Goal: Task Accomplishment & Management: Manage account settings

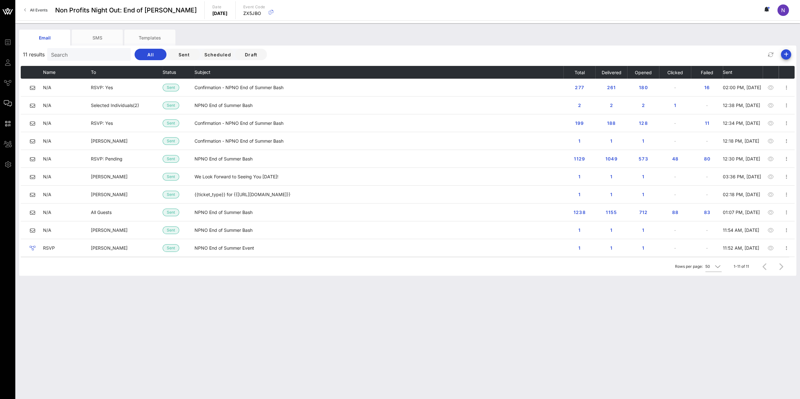
click at [37, 11] on span "All Events" at bounding box center [39, 10] width 18 height 5
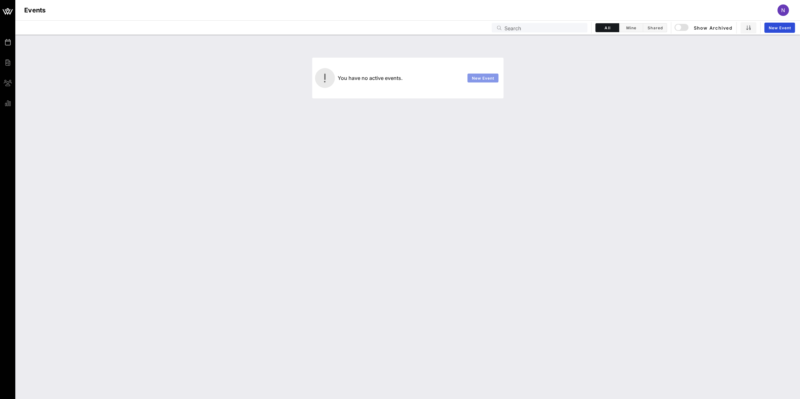
click at [484, 79] on span "New Event" at bounding box center [482, 78] width 23 height 5
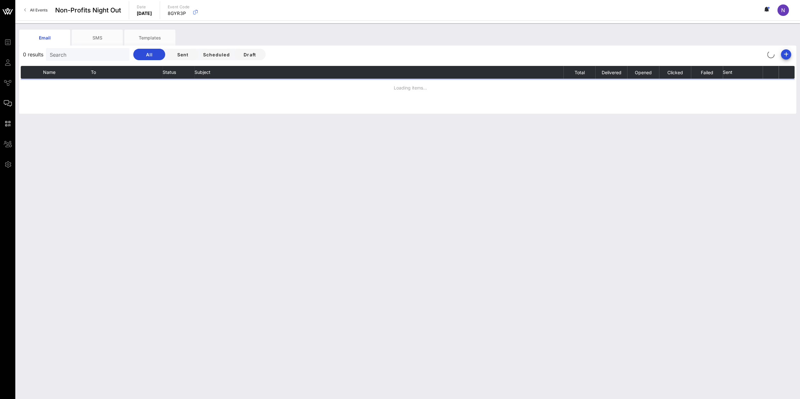
click at [35, 8] on span "All Events" at bounding box center [39, 10] width 18 height 5
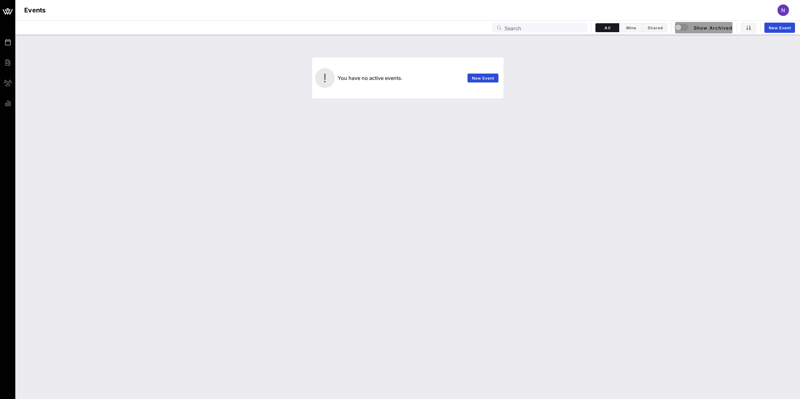
click at [697, 24] on span "Show Archived" at bounding box center [703, 28] width 57 height 8
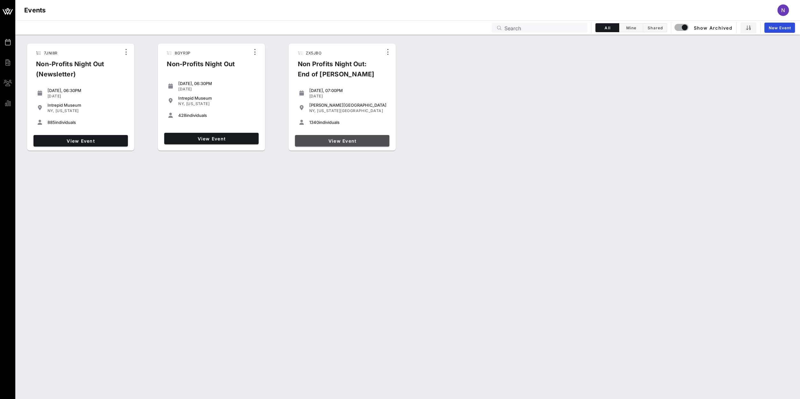
click at [337, 144] on link "View Event" at bounding box center [342, 140] width 94 height 11
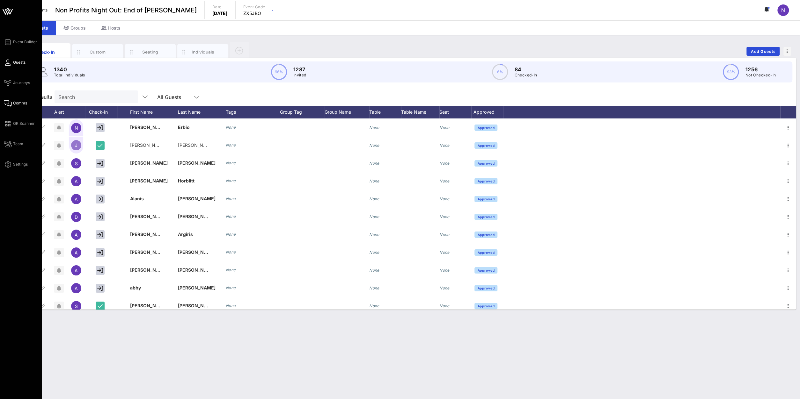
click at [13, 104] on span "Comms" at bounding box center [20, 103] width 14 height 6
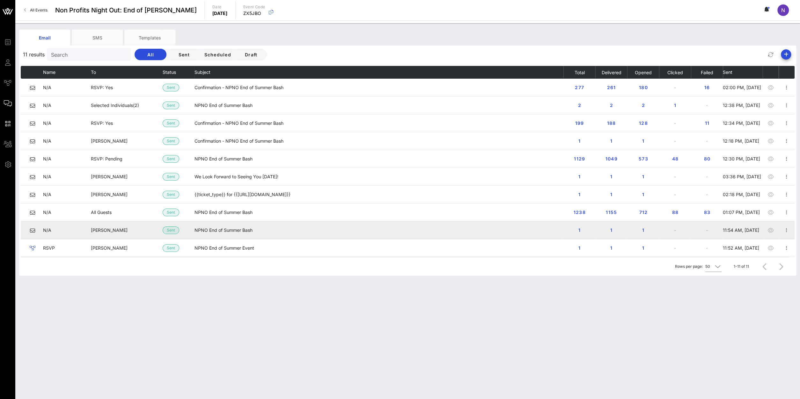
scroll to position [18, 0]
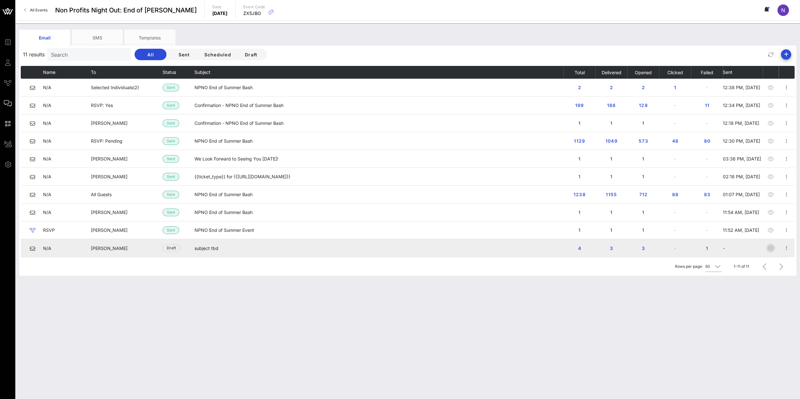
click at [770, 247] on icon "button" at bounding box center [771, 249] width 8 height 8
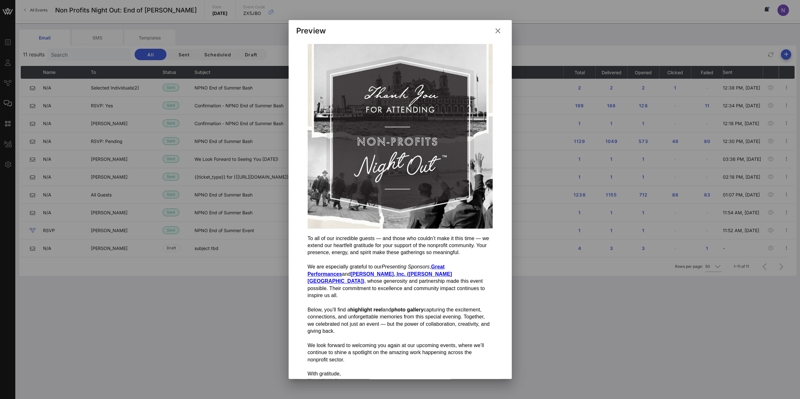
scroll to position [96, 0]
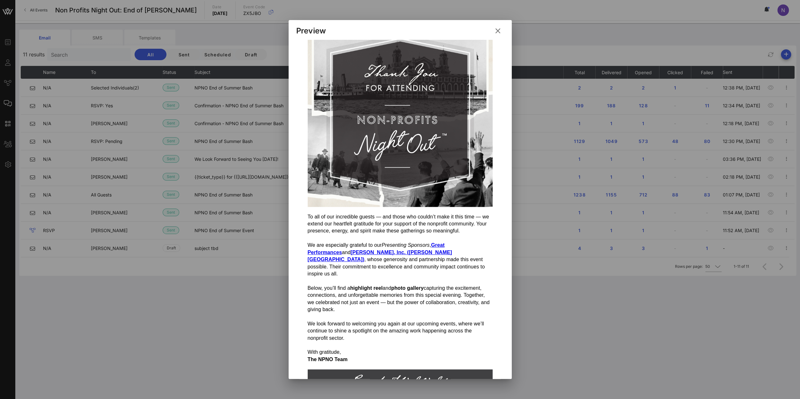
click at [498, 30] on icon at bounding box center [497, 30] width 9 height 9
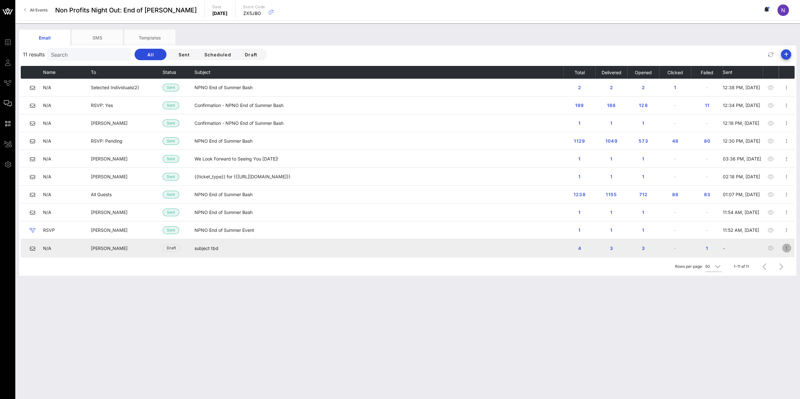
click at [783, 248] on icon "button" at bounding box center [787, 249] width 8 height 8
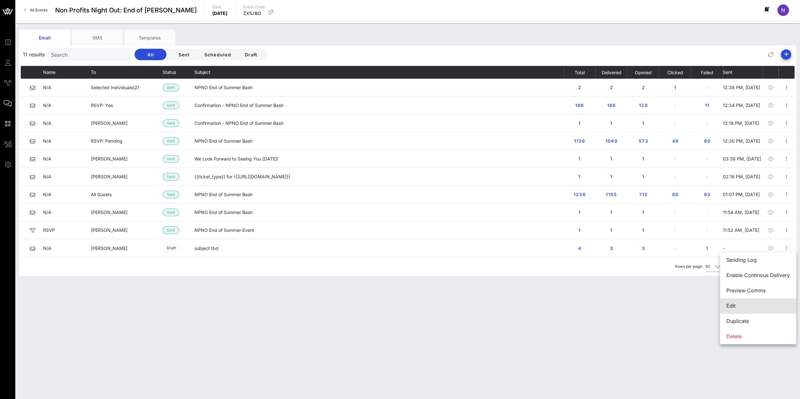
click at [733, 304] on div "Edit" at bounding box center [757, 306] width 63 height 6
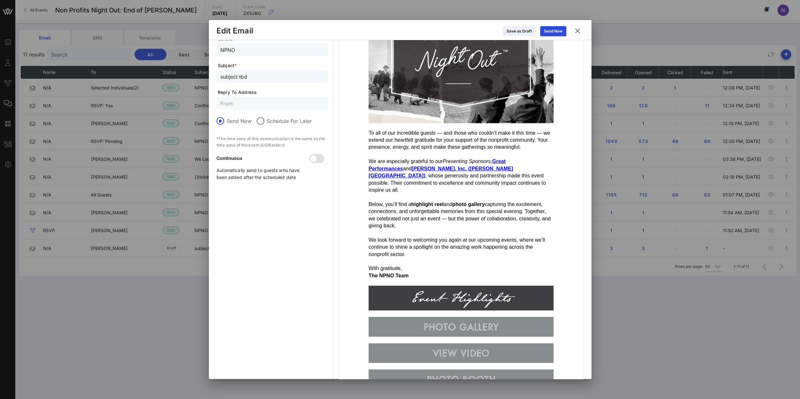
scroll to position [0, 0]
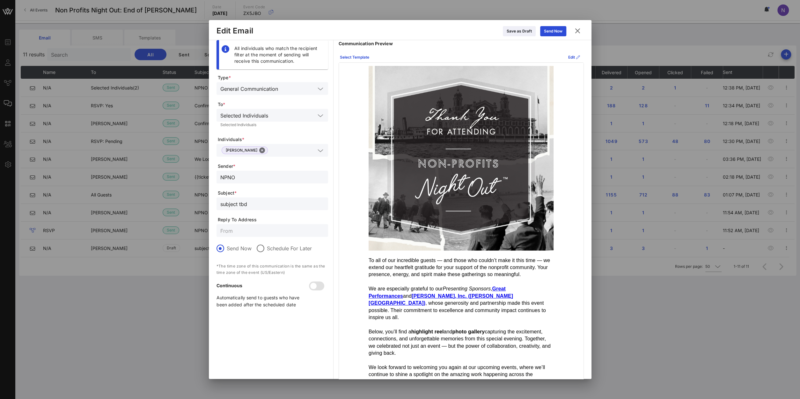
drag, startPoint x: 260, startPoint y: 207, endPoint x: 28, endPoint y: 185, distance: 233.4
click at [220, 200] on input "subject tbd" at bounding box center [272, 204] width 104 height 8
paste input "A Heartfelt Thank You from NPNO — and Our Gracious Sponsors"
drag, startPoint x: 252, startPoint y: 201, endPoint x: 114, endPoint y: 190, distance: 137.8
click at [220, 200] on input "A Heartfelt Thank You from NPNO — and Our Gracious Sponsors" at bounding box center [272, 204] width 104 height 8
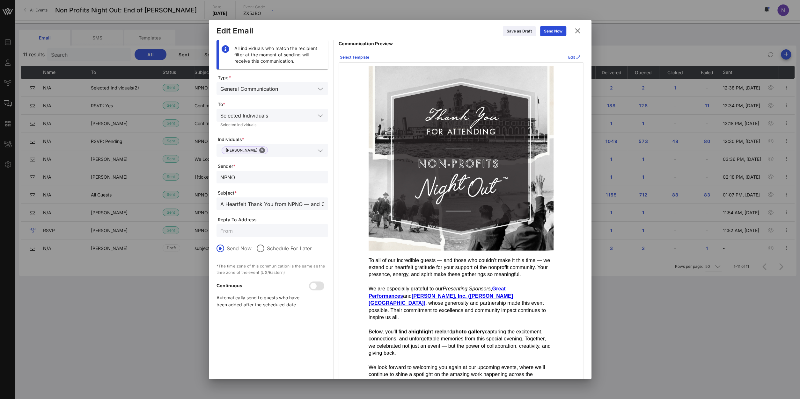
click at [261, 206] on input "A Heartfelt Thank You from NPNO — and Our Gracious Sponsors" at bounding box center [272, 204] width 104 height 8
type input "A Heartfelt Thank You from NPNO — and Our Gracious Sponsors"
drag, startPoint x: 266, startPoint y: 178, endPoint x: 41, endPoint y: 174, distance: 224.5
click at [220, 174] on input "NPNO" at bounding box center [272, 177] width 104 height 8
paste input "on-Profits Night Out™️"
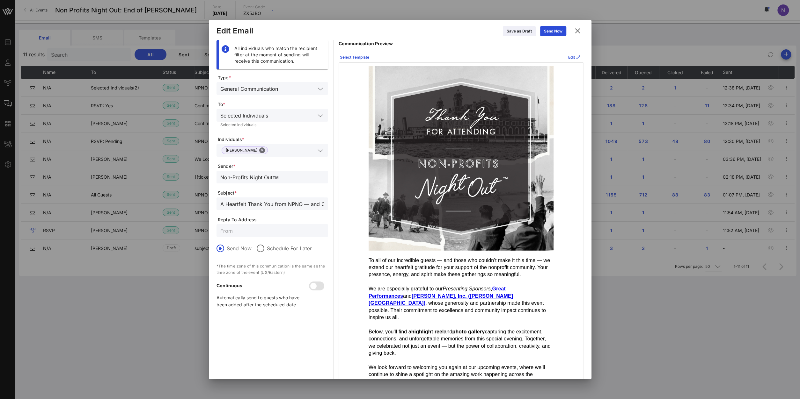
type input "Non-Profits Night Out™️"
click at [274, 149] on input "text" at bounding box center [292, 150] width 45 height 8
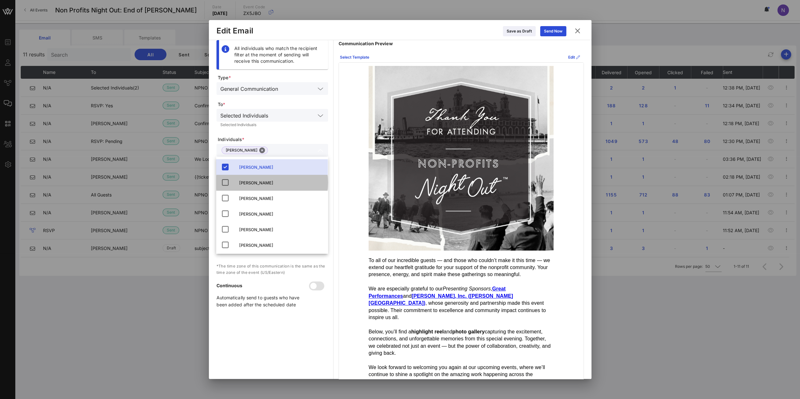
click at [230, 181] on div "Steve Paster" at bounding box center [272, 183] width 112 height 16
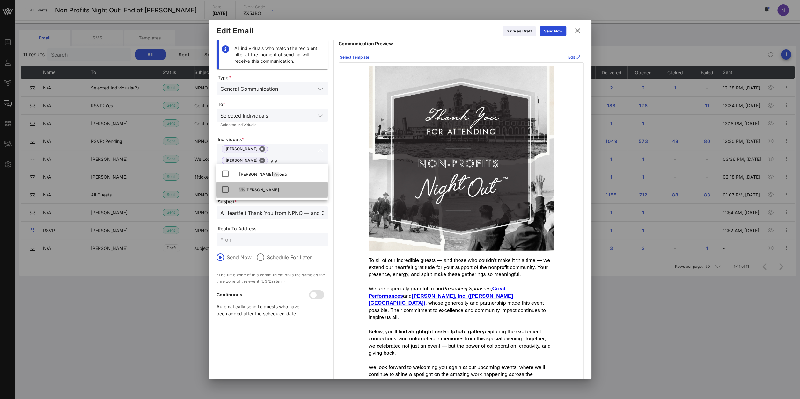
click at [226, 189] on icon at bounding box center [225, 190] width 8 height 8
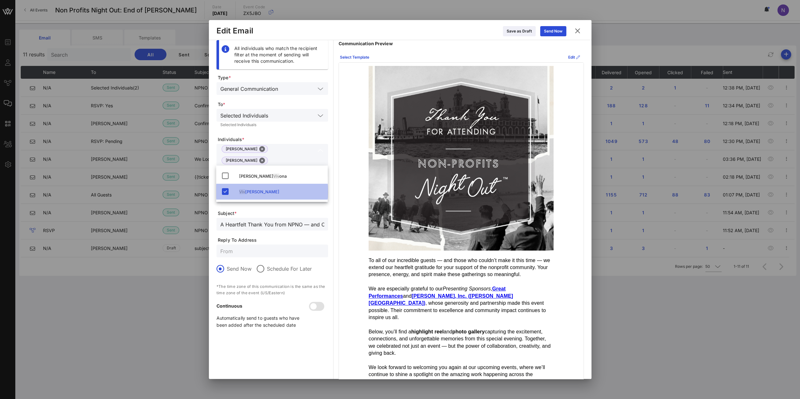
click at [223, 192] on icon at bounding box center [225, 192] width 8 height 8
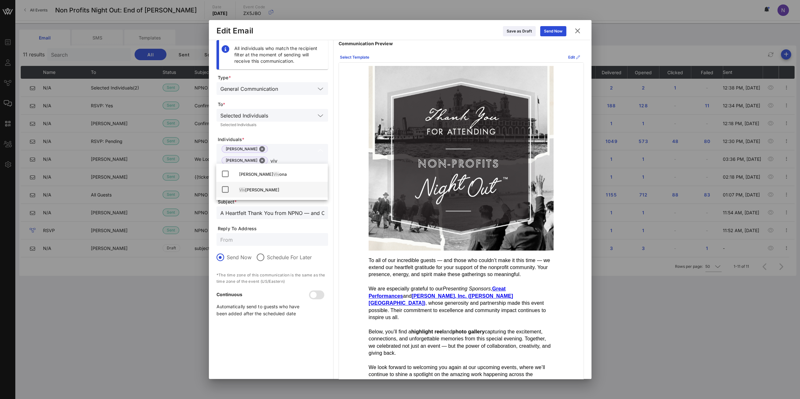
click at [223, 192] on icon at bounding box center [225, 190] width 8 height 8
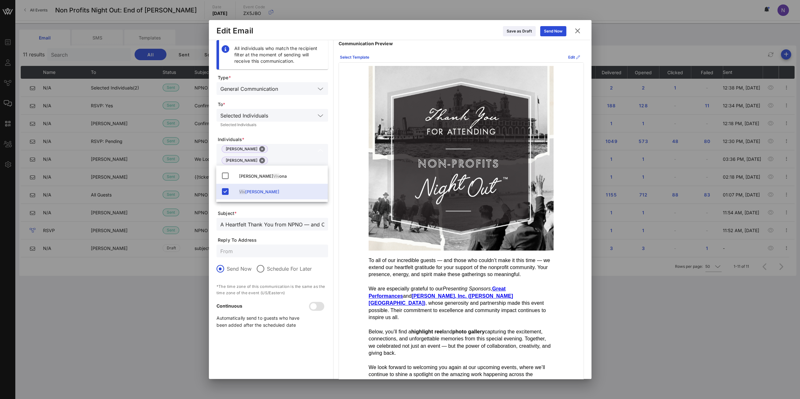
click at [307, 168] on input "viv" at bounding box center [292, 172] width 45 height 8
click at [286, 168] on input "viv" at bounding box center [292, 172] width 45 height 8
drag, startPoint x: 283, startPoint y: 159, endPoint x: 279, endPoint y: 159, distance: 3.8
click at [279, 168] on input "viv" at bounding box center [292, 172] width 45 height 8
click at [272, 168] on input "viv" at bounding box center [292, 172] width 45 height 8
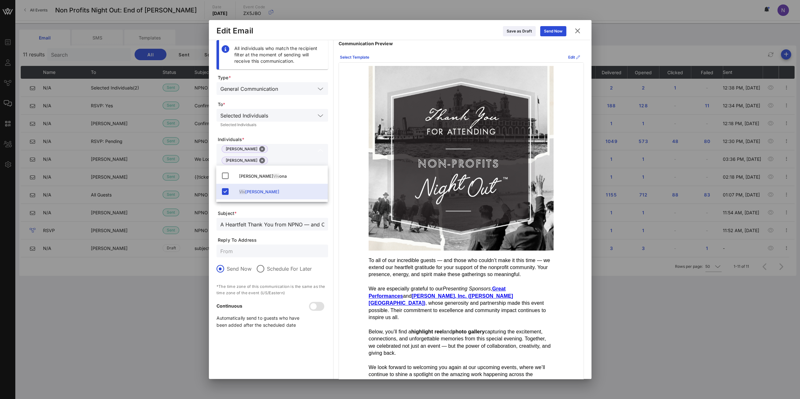
drag, startPoint x: 272, startPoint y: 159, endPoint x: 268, endPoint y: 159, distance: 4.2
click at [270, 168] on input "viv" at bounding box center [292, 172] width 45 height 8
type input "v"
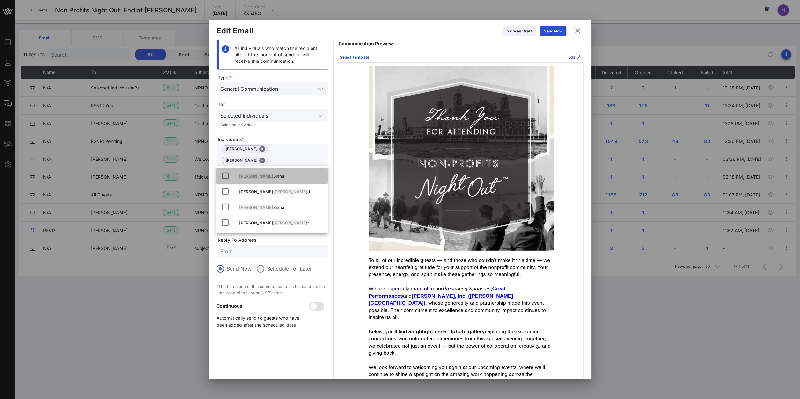
click at [225, 177] on icon at bounding box center [225, 176] width 8 height 8
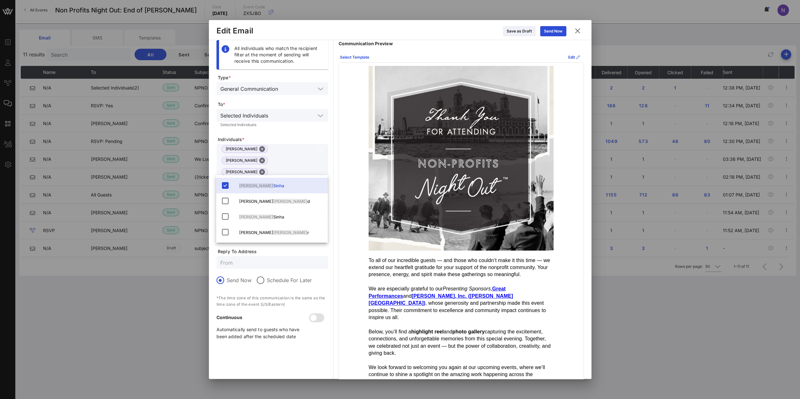
type input "amee"
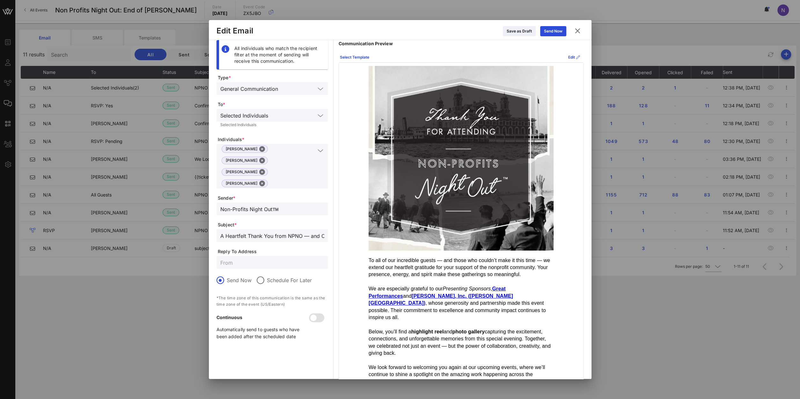
scroll to position [0, 52]
drag, startPoint x: 268, startPoint y: 212, endPoint x: 456, endPoint y: 190, distance: 189.4
click at [324, 232] on input "A Heartfelt Thank You from NPNO — and Our Gracious Sponsors" at bounding box center [272, 236] width 104 height 8
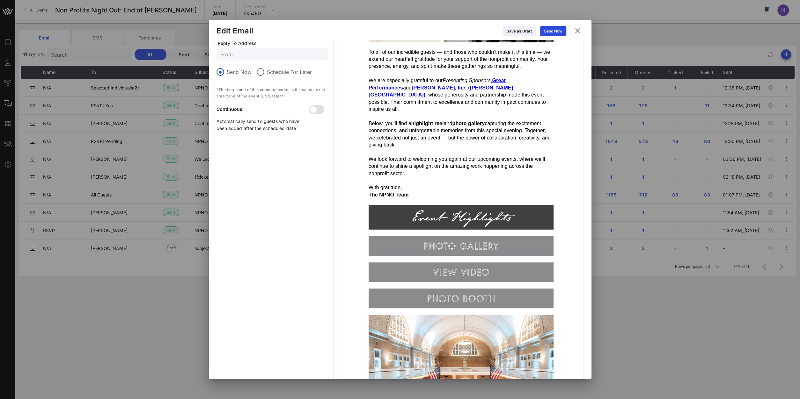
scroll to position [0, 0]
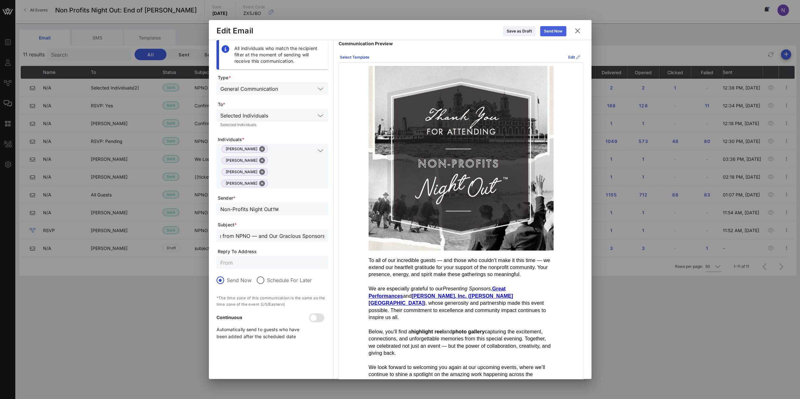
click at [554, 32] on icon at bounding box center [553, 31] width 5 height 4
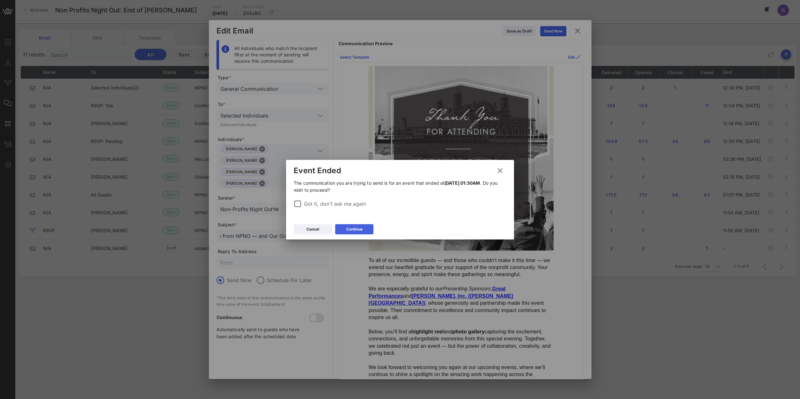
click at [358, 231] on div "Continue" at bounding box center [354, 229] width 16 height 6
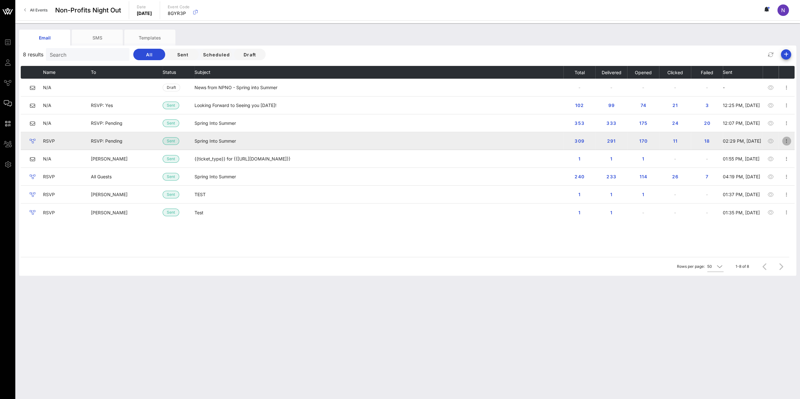
click at [786, 141] on icon "button" at bounding box center [787, 141] width 8 height 8
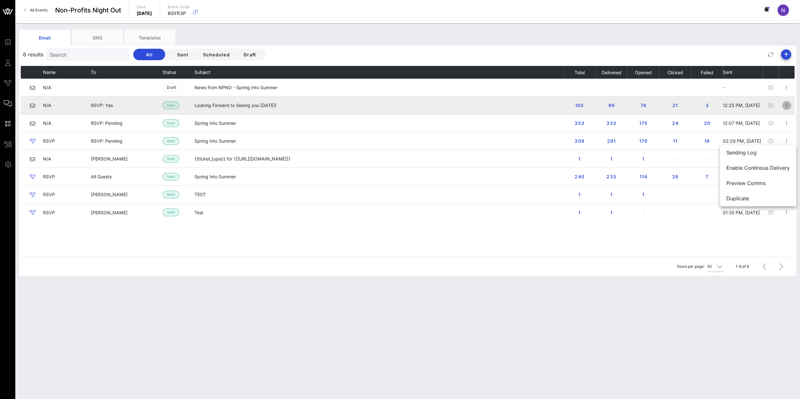
click at [786, 106] on icon "button" at bounding box center [787, 106] width 8 height 8
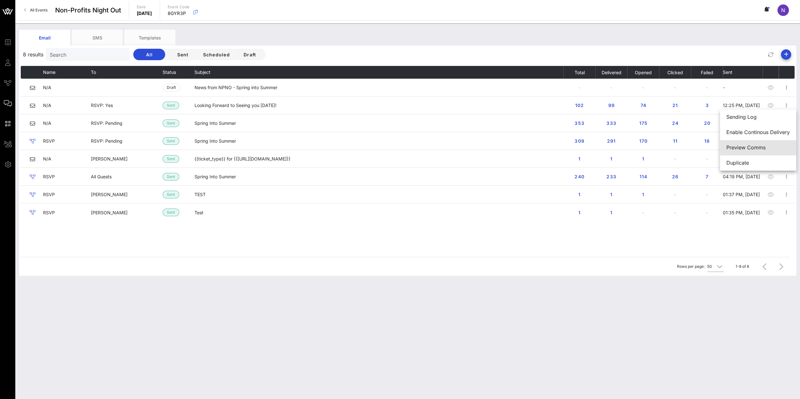
click at [750, 151] on div "Preview Comms" at bounding box center [757, 148] width 63 height 6
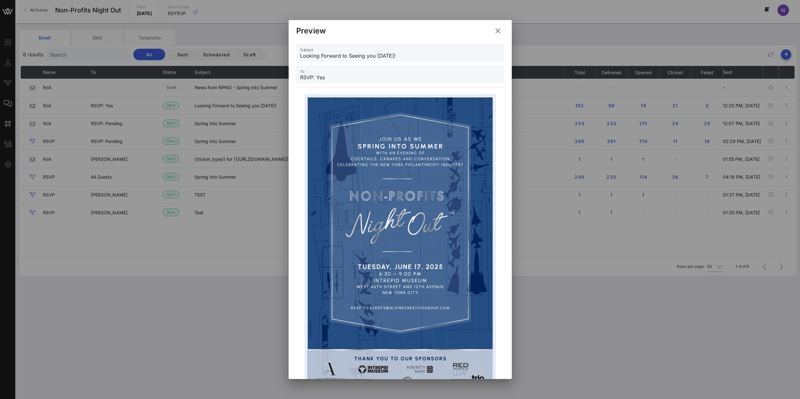
click at [496, 37] on div "Preview" at bounding box center [400, 30] width 223 height 20
click at [496, 33] on icon at bounding box center [497, 31] width 9 height 8
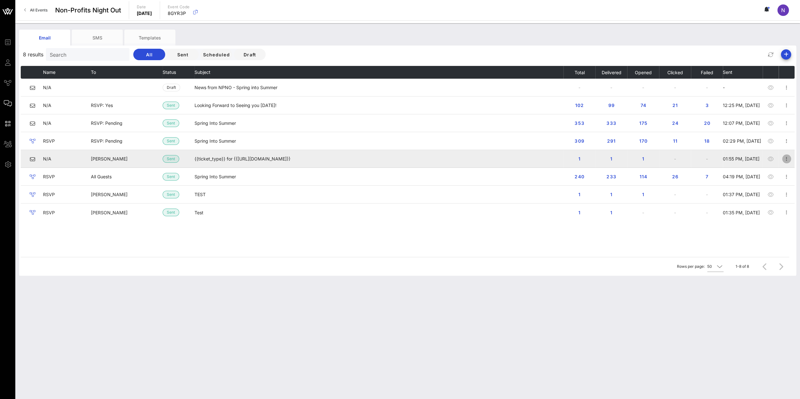
click at [787, 160] on icon "button" at bounding box center [787, 159] width 8 height 8
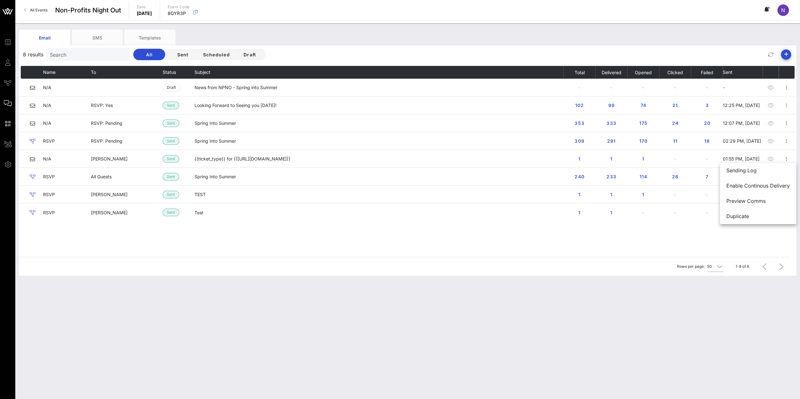
click at [642, 317] on div "Email SMS Templates 8 results Search All Sent Scheduled Draft Name To Status Su…" at bounding box center [407, 211] width 785 height 376
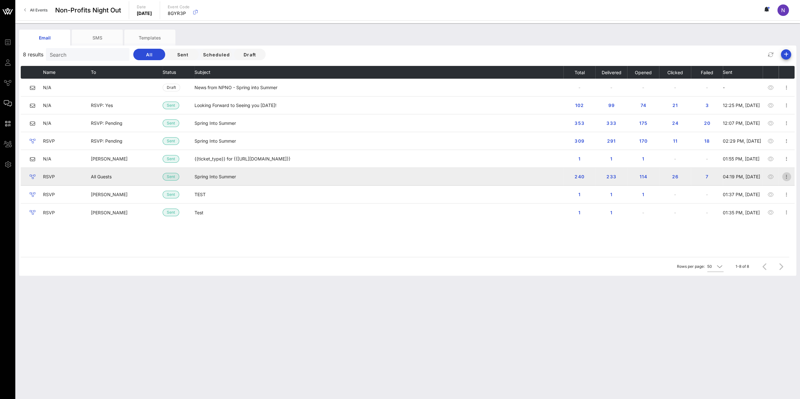
click at [787, 176] on icon "button" at bounding box center [787, 177] width 8 height 8
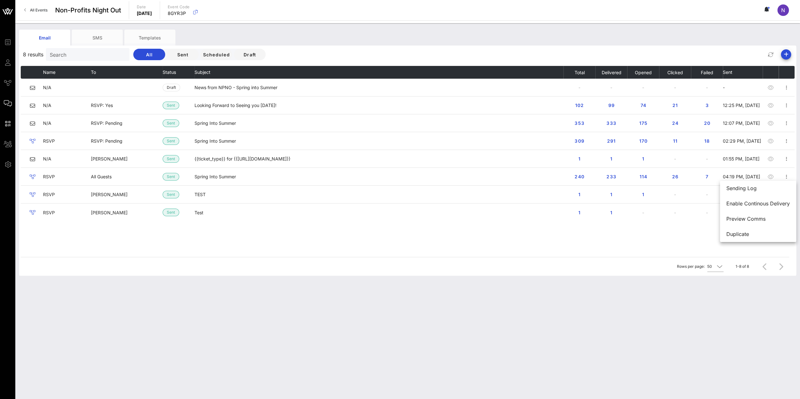
click at [503, 331] on div "Email SMS Templates 8 results Search All Sent Scheduled Draft Name To Status Su…" at bounding box center [407, 211] width 785 height 376
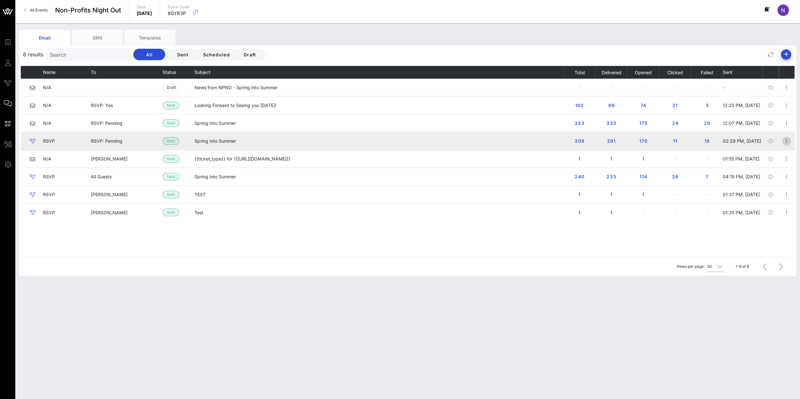
click at [789, 143] on icon "button" at bounding box center [787, 141] width 8 height 8
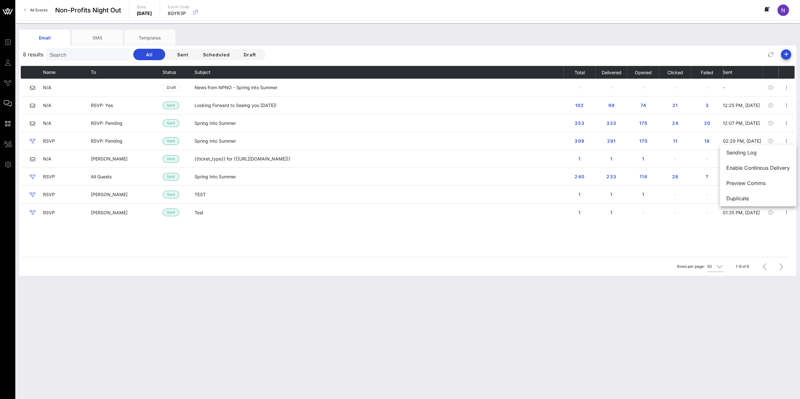
click at [360, 344] on div "Email SMS Templates 8 results Search All Sent Scheduled Draft Name To Status Su…" at bounding box center [407, 211] width 785 height 376
click at [37, 11] on span "All Events" at bounding box center [39, 10] width 18 height 5
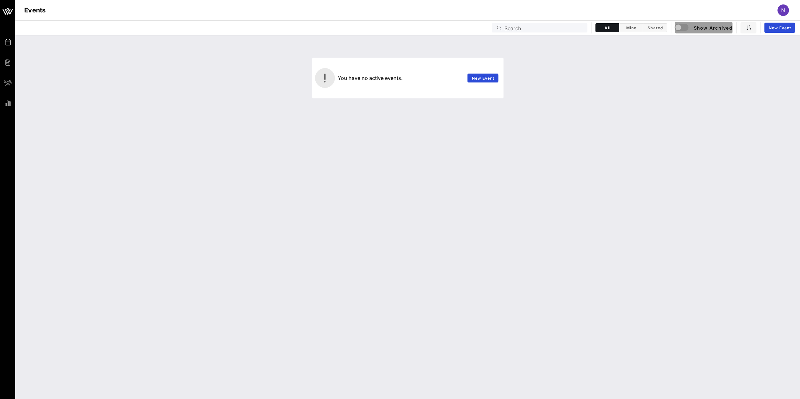
click at [692, 26] on div "button" at bounding box center [684, 28] width 18 height 8
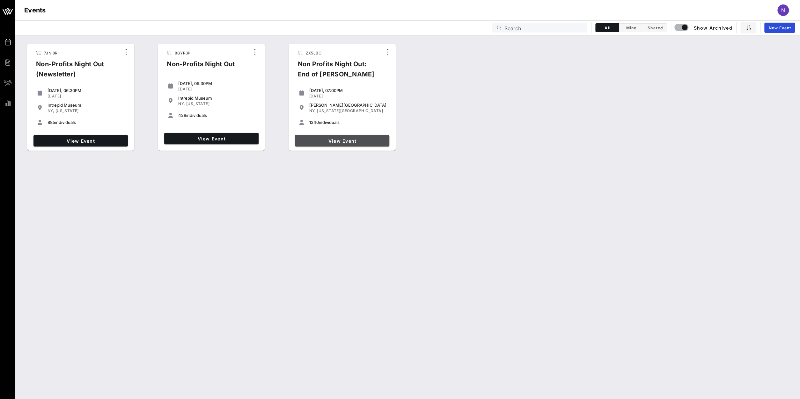
click at [328, 140] on span "View Event" at bounding box center [341, 140] width 89 height 5
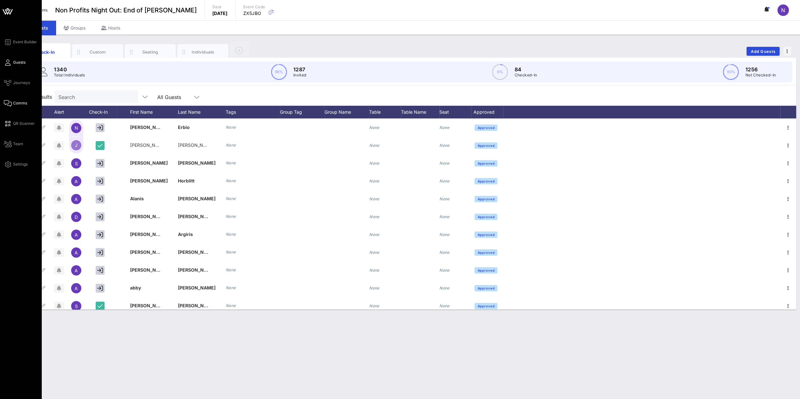
click at [16, 105] on span "Comms" at bounding box center [20, 103] width 14 height 6
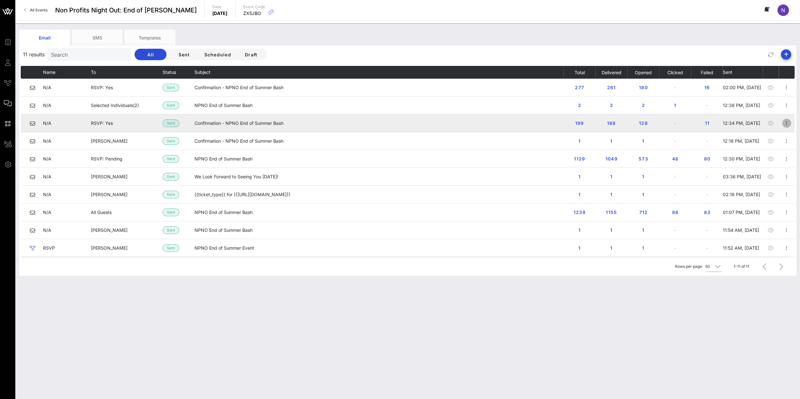
click at [784, 124] on icon "button" at bounding box center [787, 124] width 8 height 8
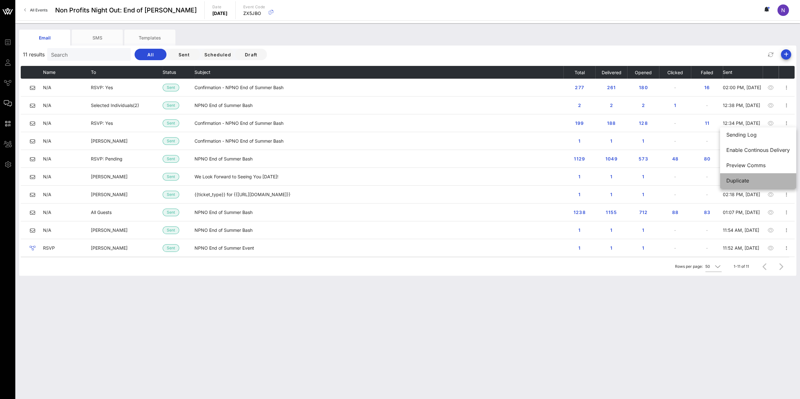
click at [740, 183] on div "Duplicate" at bounding box center [757, 181] width 63 height 6
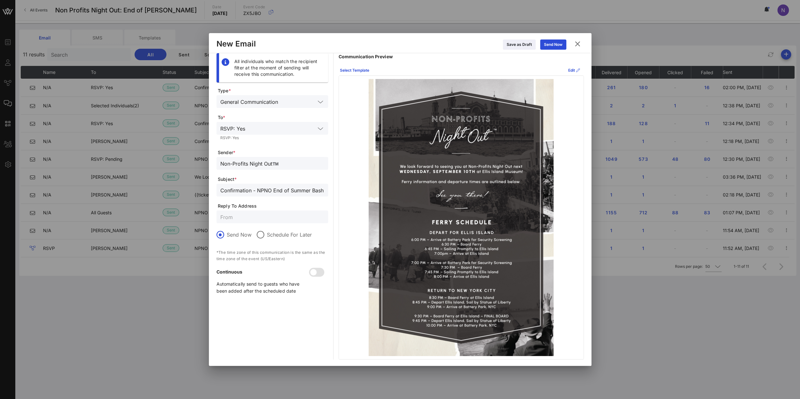
drag, startPoint x: 295, startPoint y: 161, endPoint x: 42, endPoint y: 133, distance: 255.0
click at [220, 159] on input "Non-Profits Night Out™️" at bounding box center [272, 163] width 104 height 8
click at [579, 44] on icon at bounding box center [577, 44] width 9 height 8
